Goal: Find contact information: Find contact information

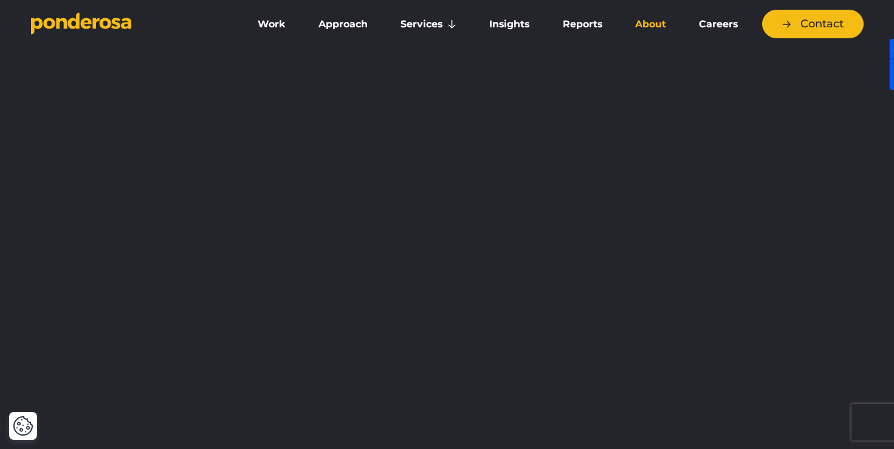
click at [646, 29] on link "About" at bounding box center [650, 25] width 59 height 26
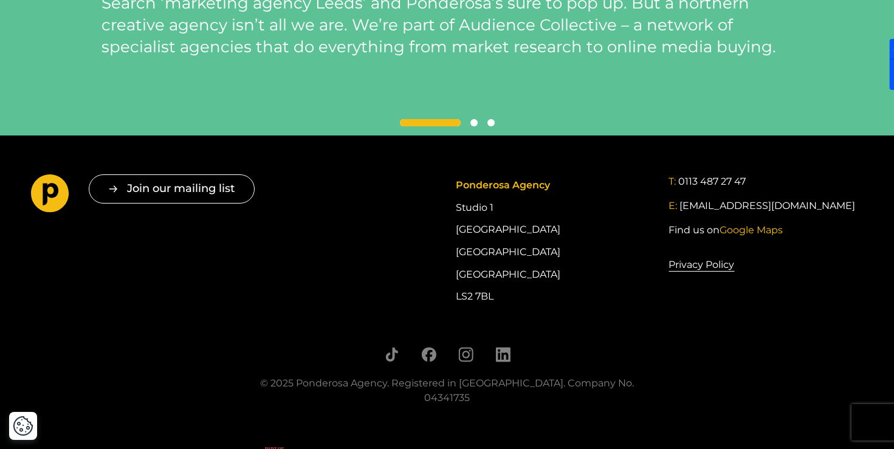
scroll to position [3045, 0]
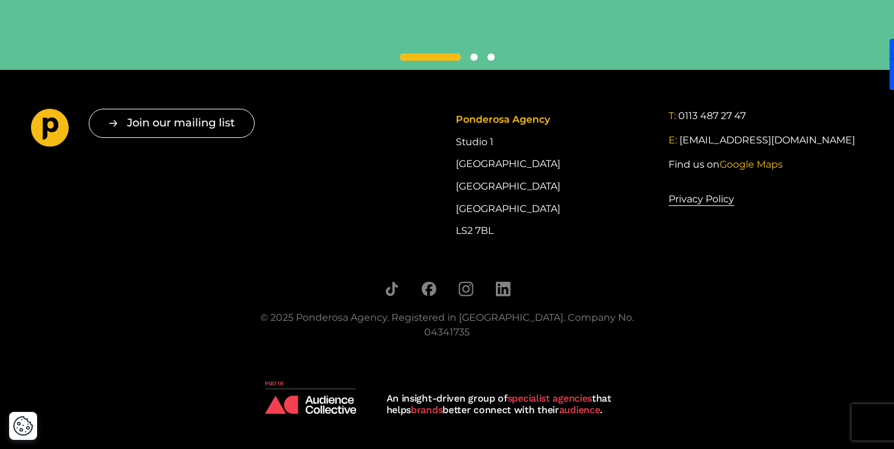
drag, startPoint x: 457, startPoint y: 161, endPoint x: 499, endPoint y: 239, distance: 88.3
click at [499, 239] on div "Ponderosa Agency Studio [STREET_ADDRESS]" at bounding box center [553, 175] width 194 height 133
copy div "Studio [STREET_ADDRESS]"
